Goal: Check status: Check status

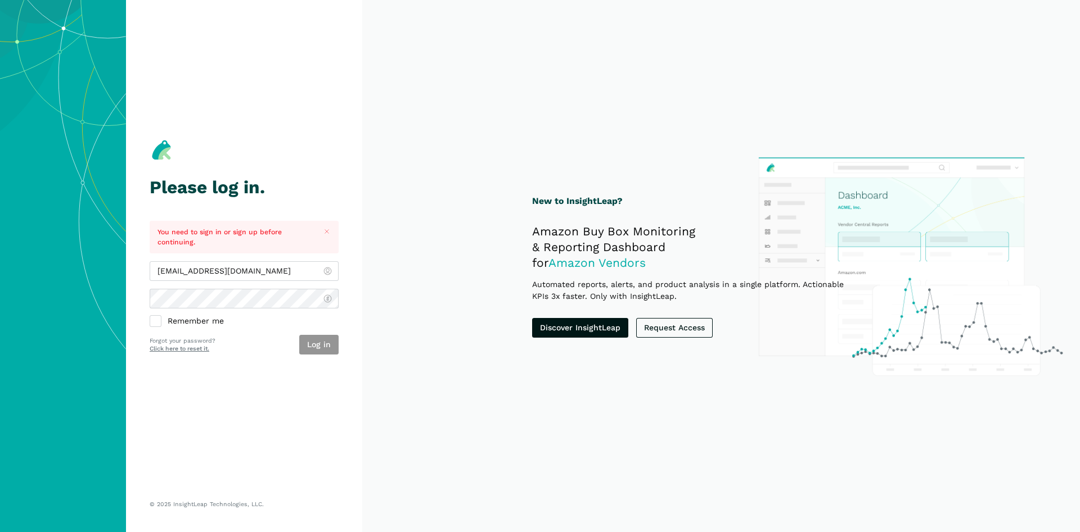
type input "[EMAIL_ADDRESS][DOMAIN_NAME]"
click at [318, 348] on button "Log in" at bounding box center [318, 345] width 39 height 20
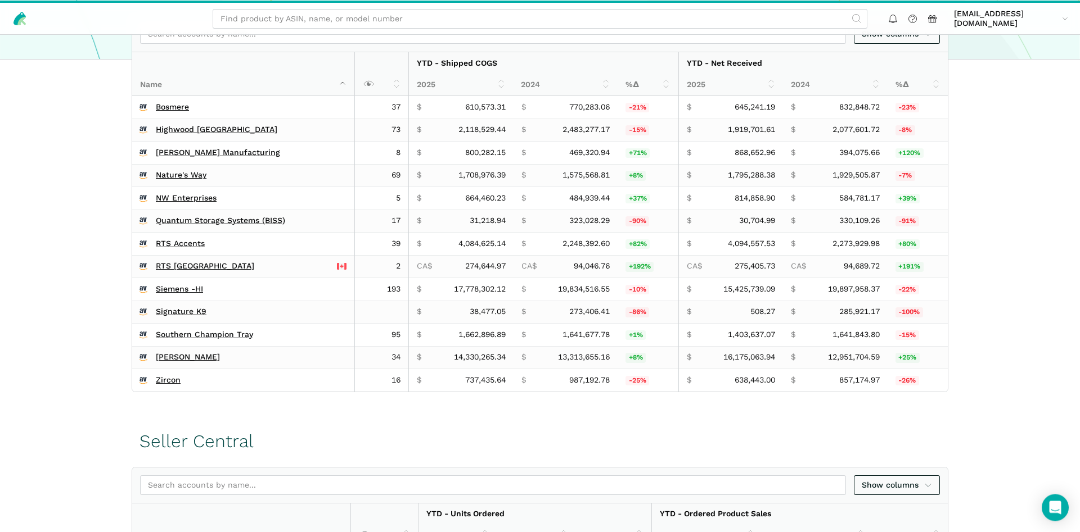
scroll to position [401, 0]
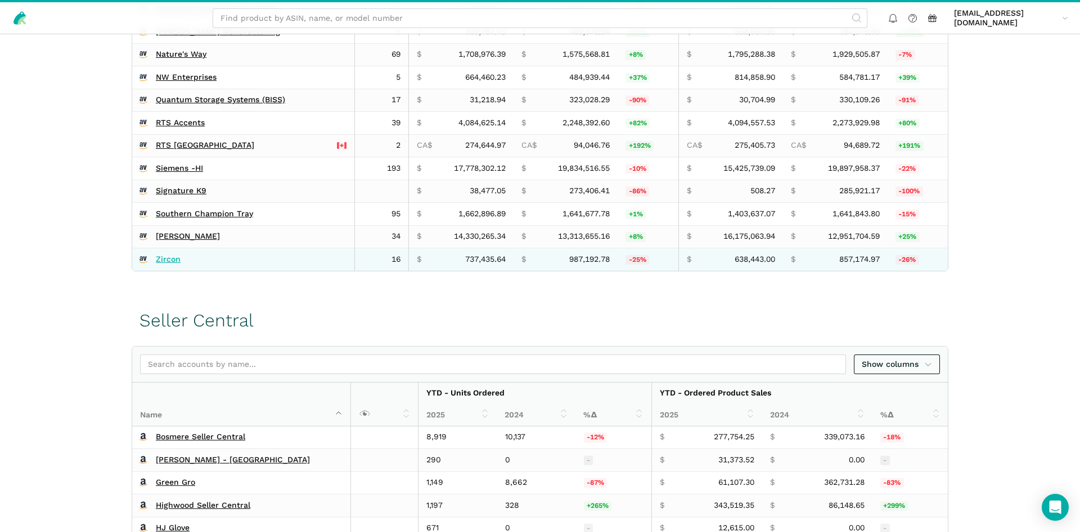
click at [166, 259] on link "Zircon" at bounding box center [168, 260] width 25 height 10
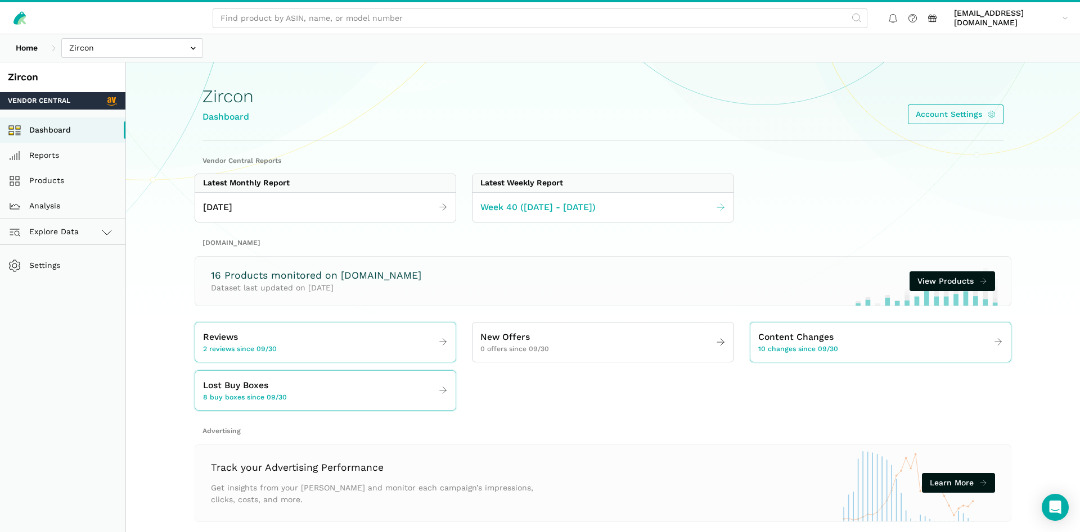
click at [525, 197] on link "Week 40 ([DATE] - [DATE])" at bounding box center [602, 208] width 260 height 22
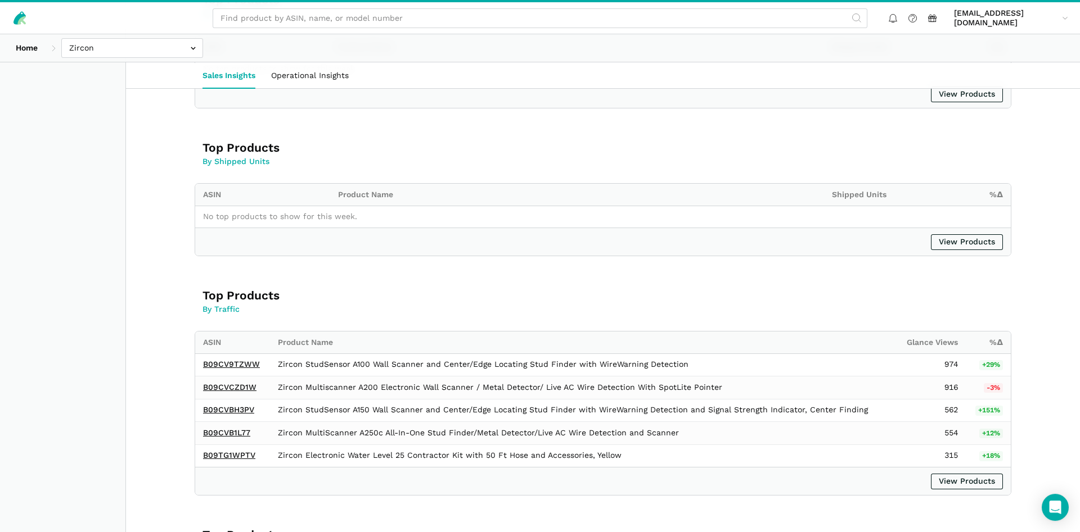
scroll to position [672, 0]
